Goal: Task Accomplishment & Management: Complete application form

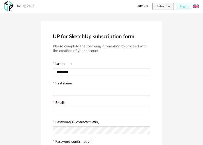
scroll to position [34, 0]
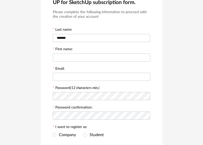
type input "*******"
click at [90, 58] on input "text" at bounding box center [102, 58] width 98 height 8
type input "*********"
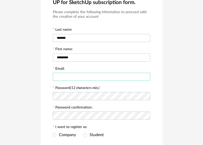
click at [92, 80] on input "text" at bounding box center [102, 77] width 98 height 8
type input "**********"
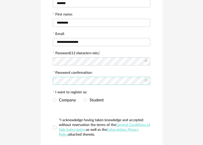
scroll to position [70, 0]
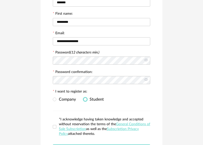
click at [86, 101] on span at bounding box center [86, 100] width 4 height 4
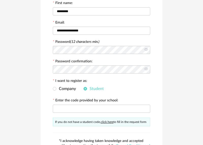
scroll to position [84, 0]
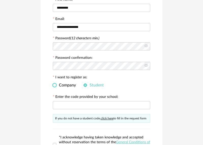
click at [54, 87] on span at bounding box center [55, 86] width 4 height 4
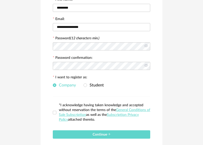
click at [57, 115] on span "*I acknowledge having taken knowledge and accepted without reservation the term…" at bounding box center [103, 112] width 94 height 19
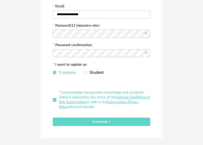
scroll to position [107, 0]
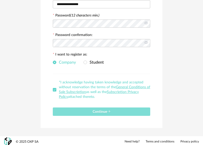
click at [103, 114] on span "Continue" at bounding box center [102, 112] width 18 height 4
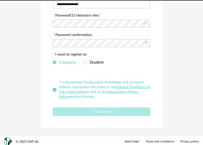
scroll to position [0, 0]
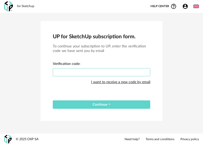
click at [106, 73] on input "text" at bounding box center [102, 72] width 98 height 8
click at [105, 83] on div "I want to receive a new code by email" at bounding box center [120, 82] width 59 height 10
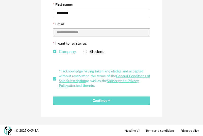
scroll to position [80, 0]
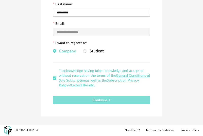
click at [67, 102] on button "Continue" at bounding box center [102, 100] width 98 height 8
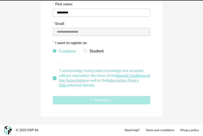
scroll to position [4, 0]
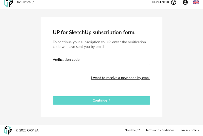
click at [118, 79] on div "I want to receive a new code by email" at bounding box center [120, 78] width 59 height 10
click at [77, 68] on input "text" at bounding box center [102, 68] width 98 height 8
